Goal: Find specific page/section: Find specific page/section

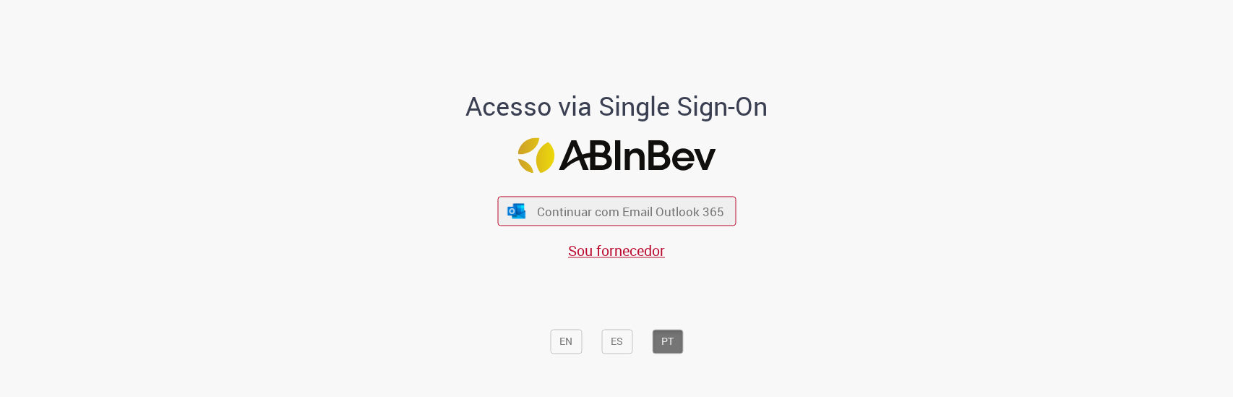
click at [620, 192] on div "Continuar com Email Outlook 365 Sou fornecedor" at bounding box center [616, 221] width 238 height 80
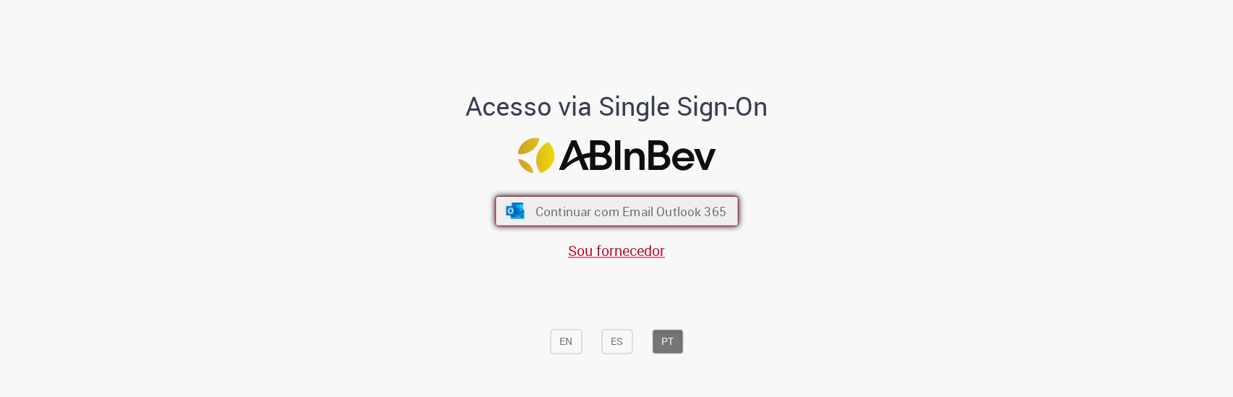
click at [611, 208] on span "Continuar com Email Outlook 365" at bounding box center [630, 211] width 191 height 17
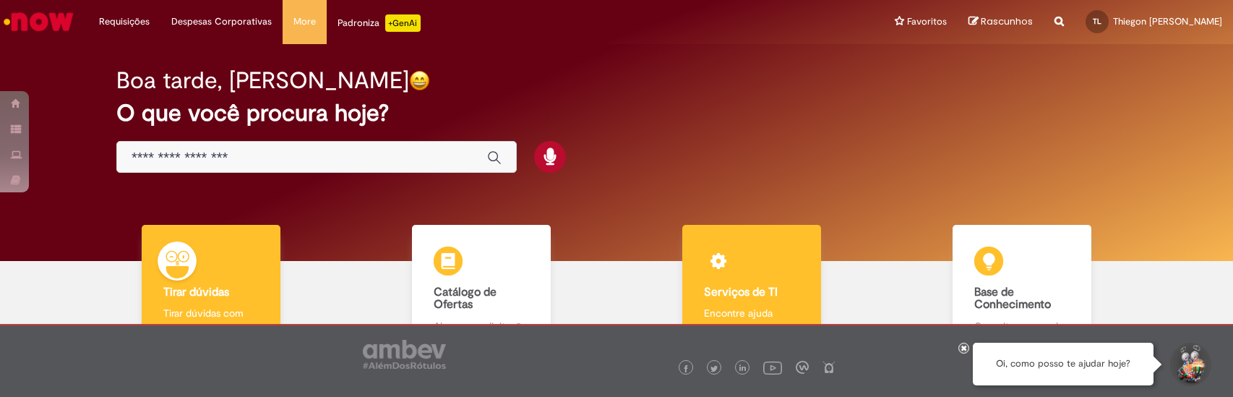
scroll to position [74, 0]
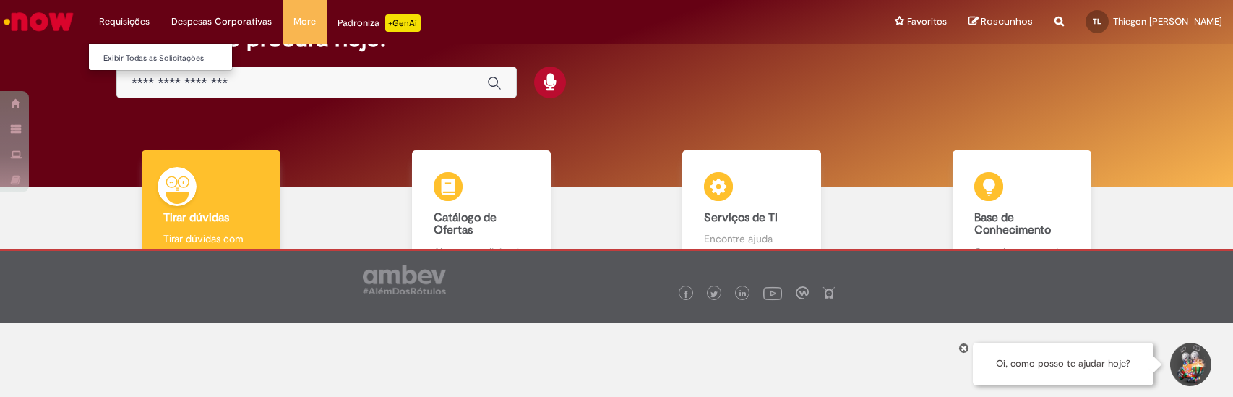
click at [132, 20] on li "Requisições Exibir Todas as Solicitações" at bounding box center [124, 21] width 72 height 43
click at [119, 56] on link "Exibir Todas as Solicitações" at bounding box center [168, 59] width 159 height 16
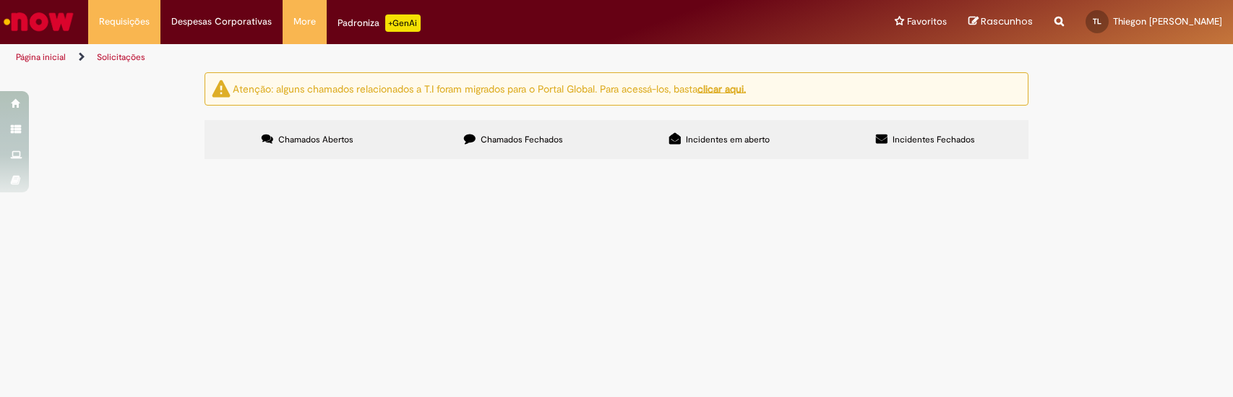
click at [504, 145] on label "Chamados Fechados" at bounding box center [513, 139] width 206 height 39
click at [698, 134] on span "Incidentes em aberto" at bounding box center [728, 140] width 84 height 12
drag, startPoint x: 942, startPoint y: 140, endPoint x: 890, endPoint y: 140, distance: 51.3
click at [941, 140] on span "Incidentes Fechados" at bounding box center [933, 140] width 82 height 12
click at [311, 132] on label "Chamados Abertos" at bounding box center [307, 139] width 206 height 39
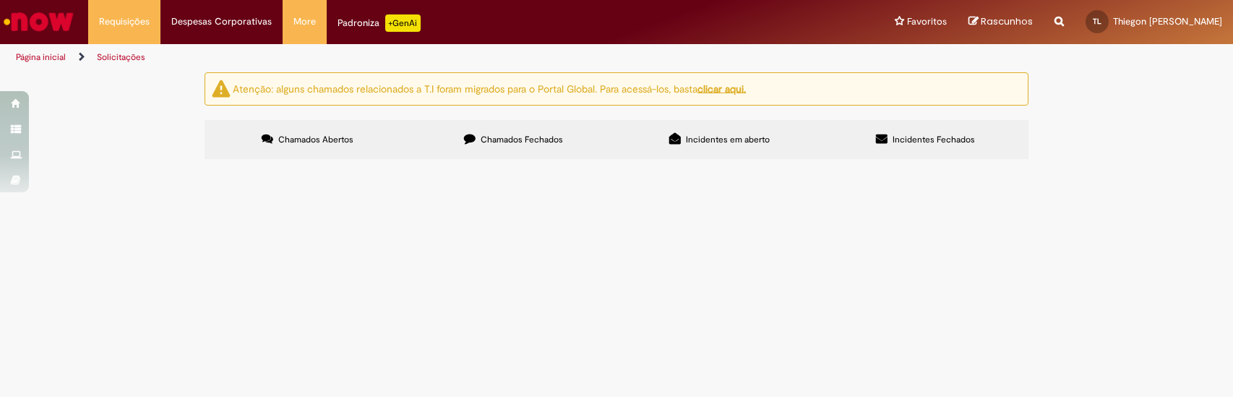
click at [45, 22] on img "Ir para a Homepage" at bounding box center [38, 21] width 74 height 29
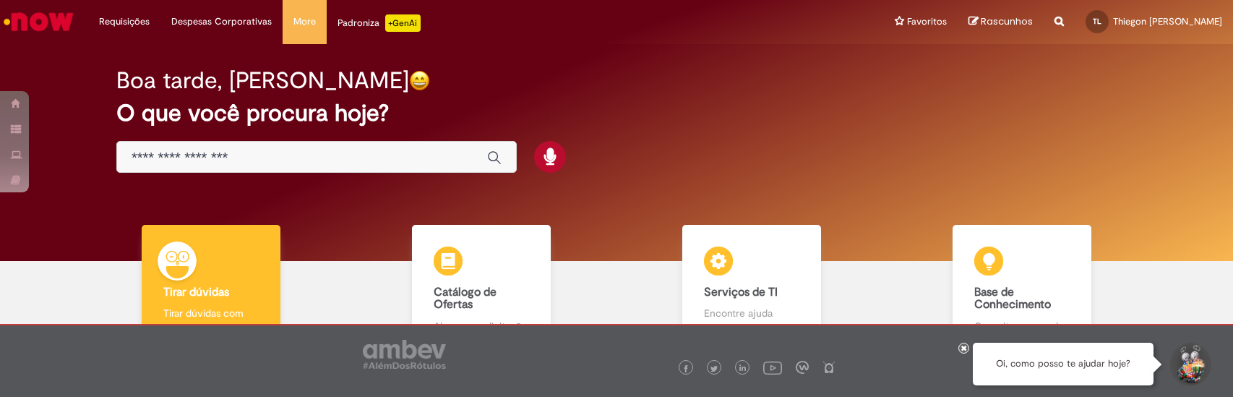
scroll to position [98, 0]
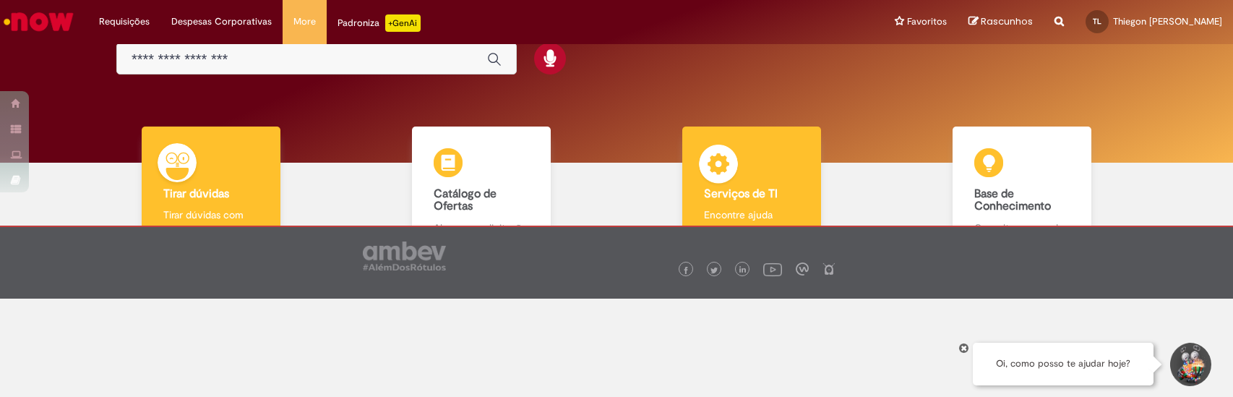
click at [723, 180] on img at bounding box center [718, 166] width 43 height 43
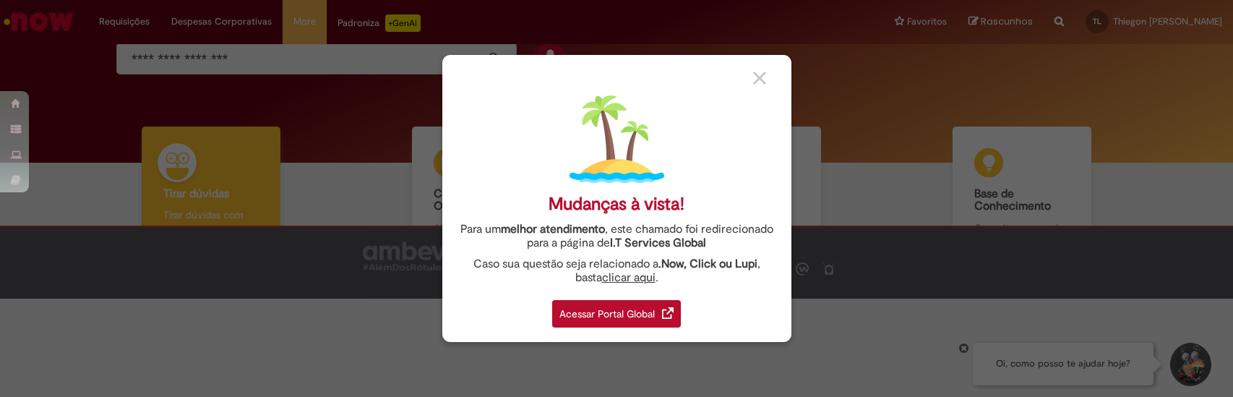
click at [604, 314] on div "Acessar Portal Global" at bounding box center [616, 313] width 129 height 27
